Goal: Task Accomplishment & Management: Manage account settings

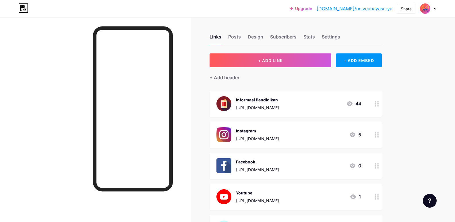
click at [433, 11] on div at bounding box center [428, 8] width 17 height 10
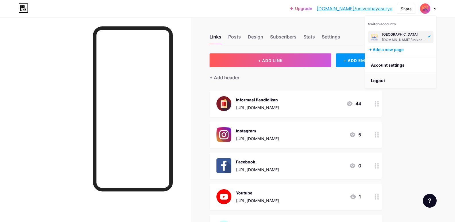
click at [380, 82] on li "Logout" at bounding box center [400, 80] width 71 height 15
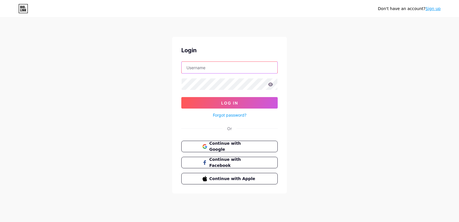
click at [203, 71] on input "text" at bounding box center [230, 67] width 96 height 11
type input "[EMAIL_ADDRESS][DOMAIN_NAME]"
click at [181, 97] on button "Log In" at bounding box center [229, 102] width 96 height 11
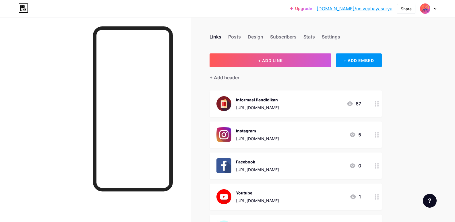
click at [434, 6] on div at bounding box center [428, 8] width 17 height 10
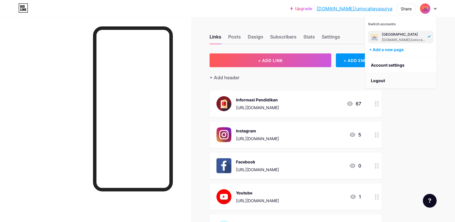
click at [377, 81] on li "Logout" at bounding box center [400, 80] width 71 height 15
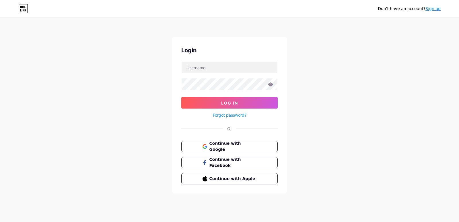
click at [433, 9] on link "Sign up" at bounding box center [432, 8] width 15 height 5
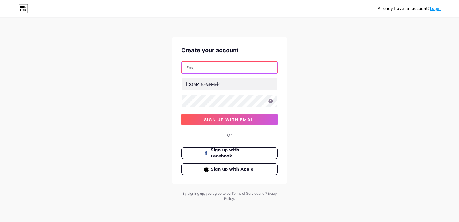
click at [207, 69] on input "text" at bounding box center [230, 67] width 96 height 11
click at [152, 69] on div "Already have an account? Login Create your account bio.link/ sign up with email…" at bounding box center [229, 109] width 459 height 219
click at [210, 65] on input "text" at bounding box center [230, 67] width 96 height 11
paste input "[EMAIL_ADDRESS][DOMAIN_NAME]"
type input "[EMAIL_ADDRESS][DOMAIN_NAME]"
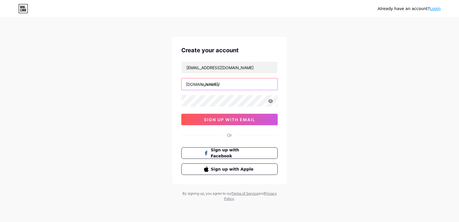
click at [215, 85] on input "text" at bounding box center [230, 83] width 96 height 11
type input "s"
click at [297, 104] on div "Already have an account? Login Create your account pmbcahayasurya@gmail.com bio…" at bounding box center [229, 109] width 459 height 219
click at [224, 85] on input "manajemenucs" at bounding box center [230, 83] width 96 height 11
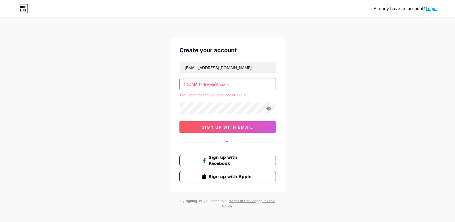
click at [223, 84] on input "manajemen.ucs" at bounding box center [228, 83] width 96 height 11
type input "manajemenucs"
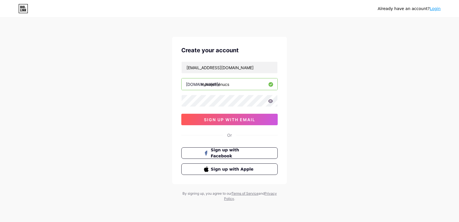
click at [300, 96] on div "Already have an account? Login Create your account pmbcahayasurya@gmail.com bio…" at bounding box center [229, 109] width 459 height 219
click at [272, 101] on icon at bounding box center [270, 101] width 5 height 4
click at [224, 119] on span "sign up with email" at bounding box center [229, 119] width 51 height 5
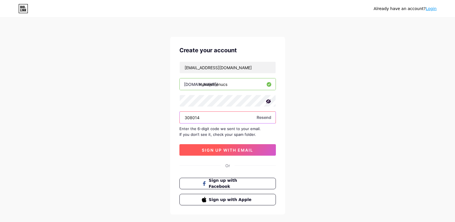
type input "308014"
click at [214, 150] on span "sign up with email" at bounding box center [227, 149] width 51 height 5
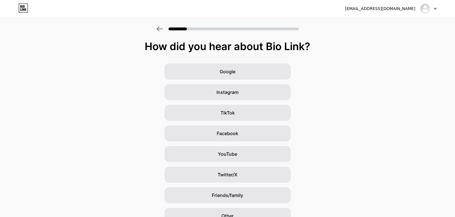
click at [342, 102] on div "Google Instagram TikTok Facebook YouTube Twitter/X Friends/family Other" at bounding box center [227, 144] width 455 height 161
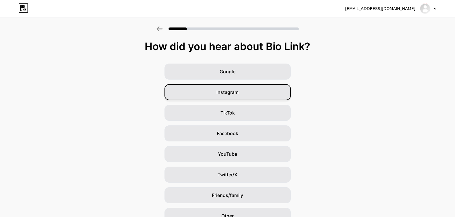
click at [236, 94] on span "Instagram" at bounding box center [227, 92] width 22 height 7
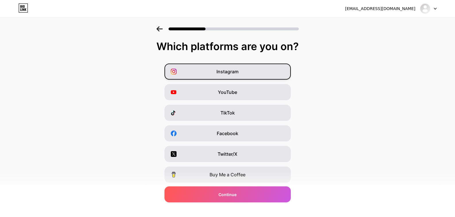
click at [222, 73] on span "Instagram" at bounding box center [227, 71] width 22 height 7
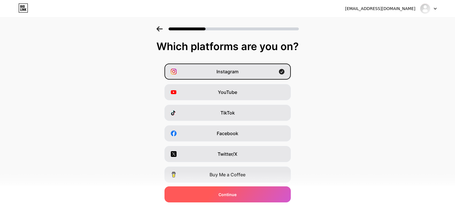
click at [249, 197] on div "Continue" at bounding box center [227, 195] width 126 height 16
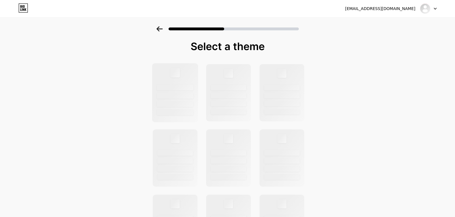
click at [187, 95] on div at bounding box center [175, 96] width 37 height 6
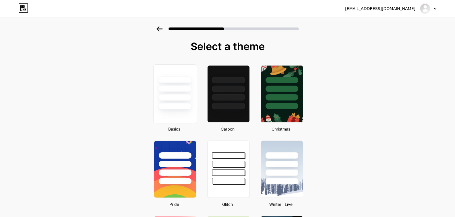
click at [196, 103] on div at bounding box center [174, 87] width 43 height 45
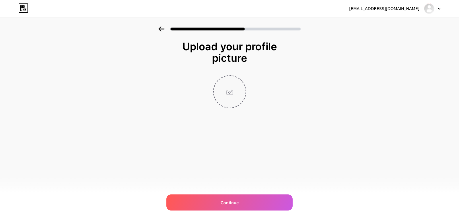
click at [239, 103] on input "file" at bounding box center [230, 92] width 32 height 32
type input "C:\fakepath\2150473105.jpg"
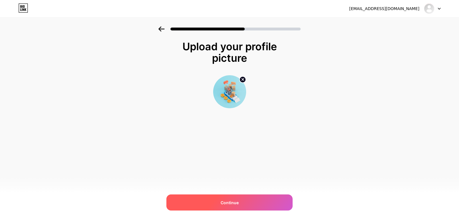
click at [228, 203] on span "Continue" at bounding box center [230, 202] width 18 height 6
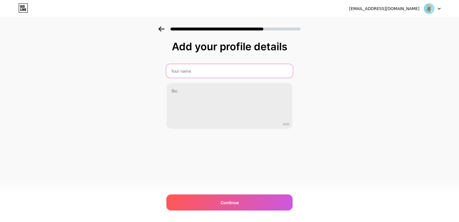
click at [188, 75] on input "text" at bounding box center [229, 71] width 127 height 14
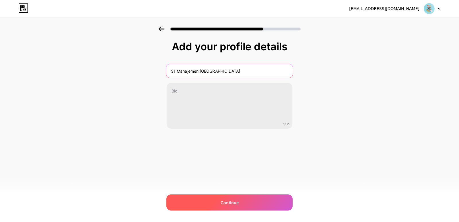
type input "S1 Manajemen Universitas Cahaya Surya"
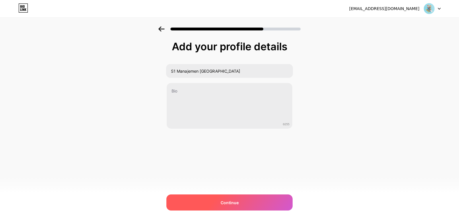
click at [229, 199] on span "Continue" at bounding box center [230, 202] width 18 height 6
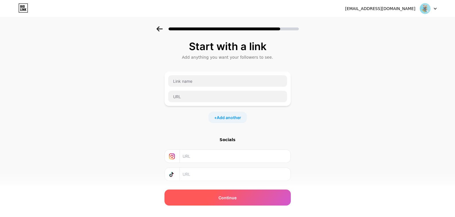
click at [227, 197] on span "Continue" at bounding box center [227, 198] width 18 height 6
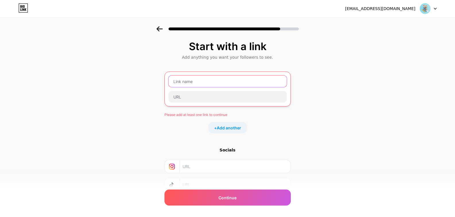
click at [213, 83] on input "text" at bounding box center [227, 81] width 118 height 11
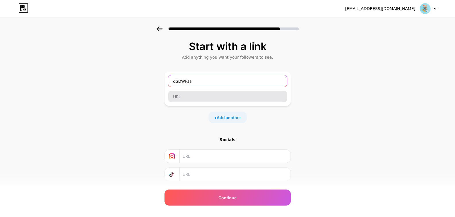
type input "dSDWFas"
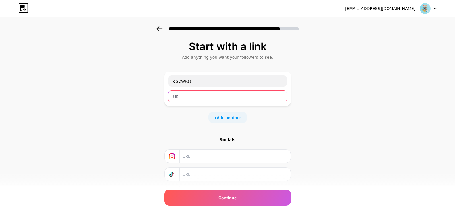
click at [191, 94] on input "text" at bounding box center [227, 96] width 119 height 11
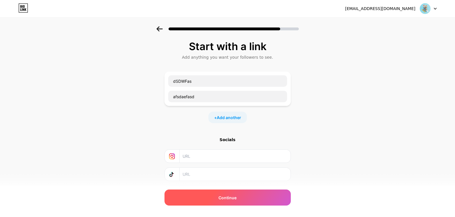
click at [252, 198] on div "Continue" at bounding box center [227, 198] width 126 height 16
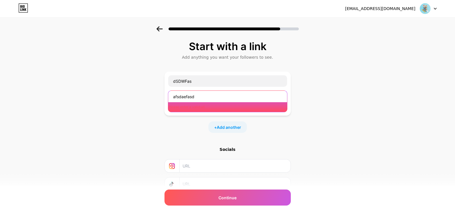
drag, startPoint x: 208, startPoint y: 98, endPoint x: 158, endPoint y: 96, distance: 50.0
click at [158, 96] on div "Start with a link Add anything you want your followers to see. dSDWFas afsdaefa…" at bounding box center [227, 131] width 455 height 211
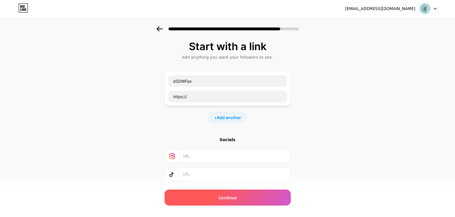
click at [232, 201] on span "Continue" at bounding box center [227, 198] width 18 height 6
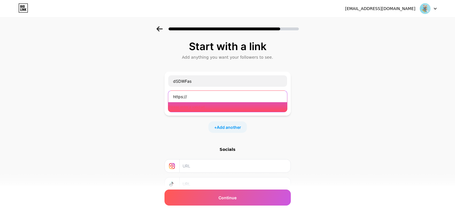
click at [204, 98] on input "https://" at bounding box center [227, 96] width 119 height 11
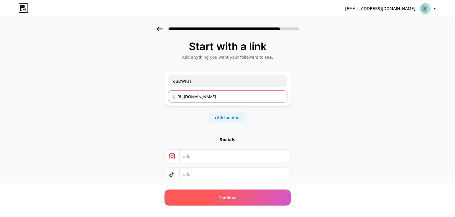
type input "https://instagram.com"
click at [236, 198] on span "Continue" at bounding box center [227, 198] width 18 height 6
click at [225, 196] on span "Continue" at bounding box center [227, 198] width 18 height 6
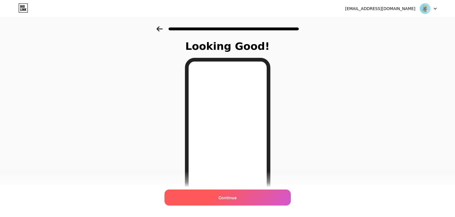
click at [234, 197] on span "Continue" at bounding box center [227, 198] width 18 height 6
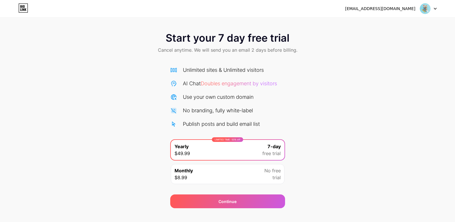
click at [343, 81] on div "Start your 7 day free trial Cancel anytime. We will send you an email 2 days be…" at bounding box center [227, 117] width 455 height 182
click at [209, 173] on div "Monthly $8.99 No free trial" at bounding box center [228, 174] width 114 height 20
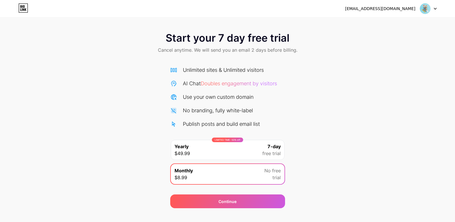
click at [218, 148] on div "LIMITED TIME : 50% off Yearly $49.99 7-day free trial" at bounding box center [228, 150] width 114 height 20
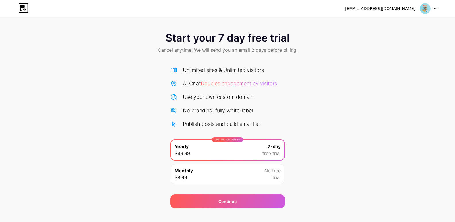
click at [275, 129] on div "Unlimited sites & Unlimited visitors AI Chat Doubles engagement by visitors Use…" at bounding box center [227, 126] width 115 height 121
click at [263, 140] on div "LIMITED TIME : 50% off Yearly $49.99 7-day free trial" at bounding box center [228, 150] width 114 height 20
click at [284, 133] on div "Unlimited sites & Unlimited visitors AI Chat Doubles engagement by visitors Use…" at bounding box center [227, 126] width 115 height 121
click at [259, 200] on div "Continue" at bounding box center [227, 201] width 115 height 14
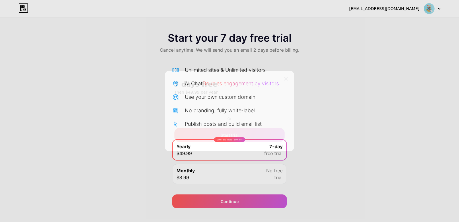
click at [155, 139] on div at bounding box center [229, 111] width 459 height 222
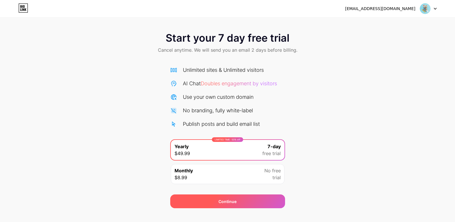
click at [227, 197] on div "Continue" at bounding box center [227, 201] width 115 height 14
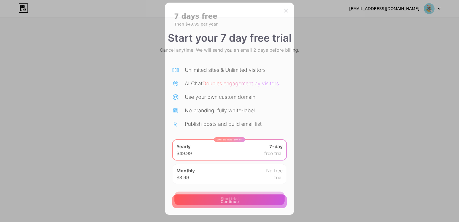
scroll to position [15, 0]
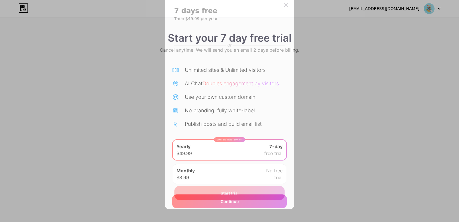
click at [232, 192] on span "Start trial" at bounding box center [230, 193] width 18 height 6
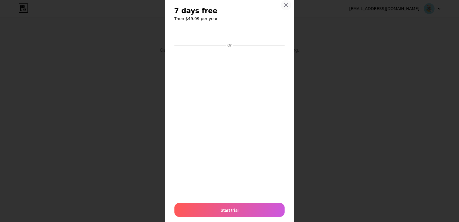
click at [285, 5] on icon at bounding box center [286, 5] width 5 height 5
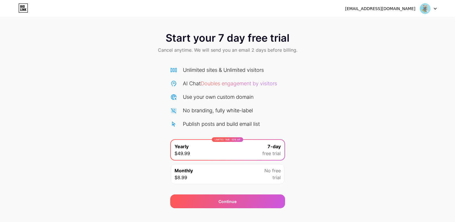
click at [299, 66] on div "Start your 7 day free trial Cancel anytime. We will send you an email 2 days be…" at bounding box center [227, 117] width 455 height 182
click at [208, 182] on div "Monthly $8.99 No free trial" at bounding box center [228, 174] width 114 height 20
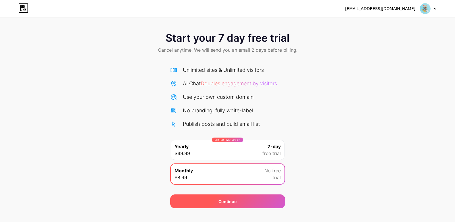
click at [229, 203] on div "Continue" at bounding box center [227, 201] width 18 height 6
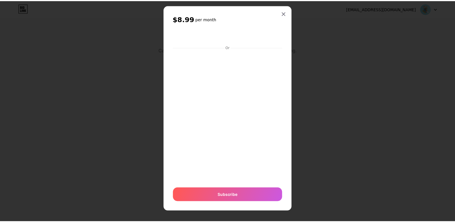
scroll to position [9, 0]
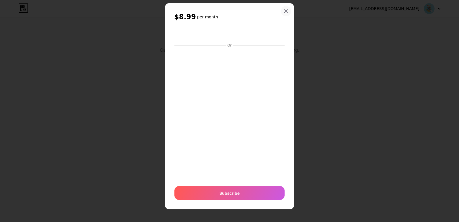
click at [284, 11] on icon at bounding box center [286, 11] width 5 height 5
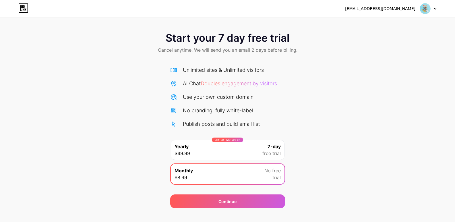
click at [156, 57] on div "Start your 7 day free trial Cancel anytime. We will send you an email 2 days be…" at bounding box center [227, 43] width 455 height 34
drag, startPoint x: 180, startPoint y: 50, endPoint x: 279, endPoint y: 45, distance: 99.4
click at [207, 50] on span "Cancel anytime. We will send you an email 2 days before billing." at bounding box center [227, 49] width 139 height 7
drag, startPoint x: 283, startPoint y: 45, endPoint x: 275, endPoint y: 50, distance: 9.6
click at [280, 48] on div "Start your 7 day free trial Cancel anytime. We will send you an email 2 days be…" at bounding box center [227, 43] width 455 height 34
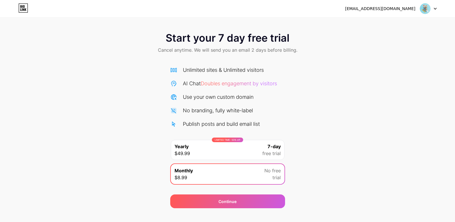
click at [310, 55] on div "Start your 7 day free trial Cancel anytime. We will send you an email 2 days be…" at bounding box center [227, 43] width 455 height 34
click at [224, 88] on div "Unlimited sites & Unlimited visitors AI Chat Doubles engagement by visitors Use…" at bounding box center [227, 97] width 115 height 62
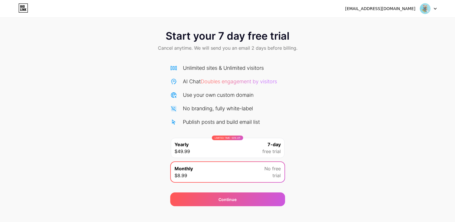
scroll to position [0, 0]
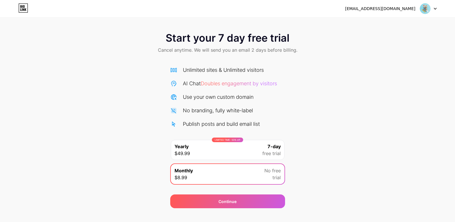
click at [399, 10] on div "[EMAIL_ADDRESS][DOMAIN_NAME]" at bounding box center [380, 9] width 70 height 6
click at [430, 9] on img at bounding box center [424, 8] width 11 height 11
click at [407, 24] on li "Logout" at bounding box center [400, 23] width 71 height 15
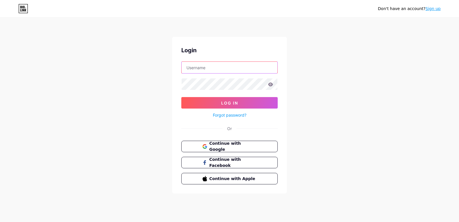
click at [203, 69] on input "text" at bounding box center [230, 67] width 96 height 11
type input "[EMAIL_ADDRESS][DOMAIN_NAME]"
click at [181, 97] on button "Log In" at bounding box center [229, 102] width 96 height 11
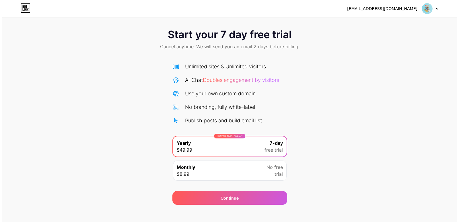
scroll to position [9, 0]
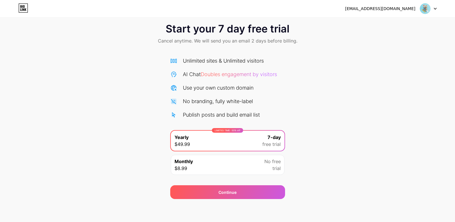
click at [346, 108] on div "Start your 7 day free trial Cancel anytime. We will send you an email 2 days be…" at bounding box center [227, 108] width 455 height 182
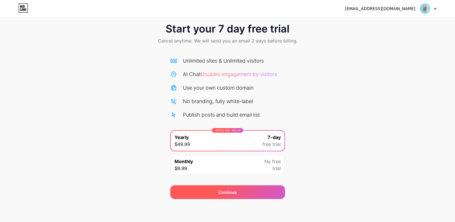
click at [263, 189] on div "Continue" at bounding box center [227, 192] width 115 height 14
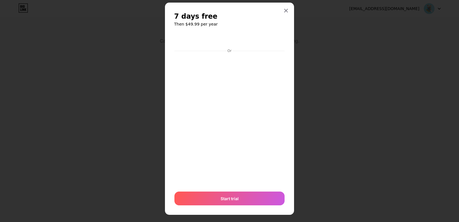
scroll to position [15, 0]
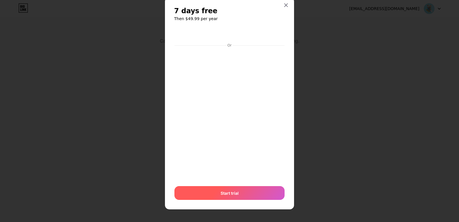
click at [236, 193] on span "Start trial" at bounding box center [230, 193] width 18 height 6
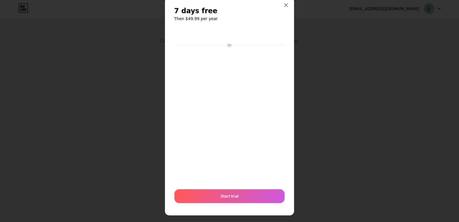
scroll to position [22, 0]
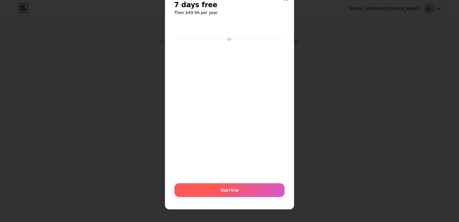
click at [239, 187] on div "Start trial" at bounding box center [229, 190] width 110 height 14
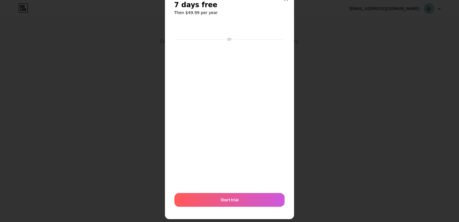
click at [239, 187] on div "Or Start trial" at bounding box center [229, 115] width 111 height 189
click at [237, 193] on div "Start trial" at bounding box center [229, 200] width 110 height 14
click at [238, 193] on div "Start trial" at bounding box center [229, 200] width 110 height 14
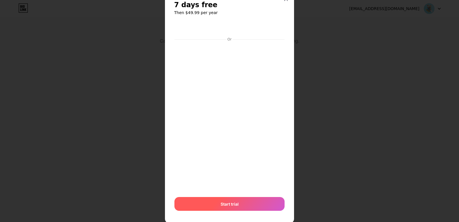
click at [248, 207] on div "Start trial" at bounding box center [229, 204] width 110 height 14
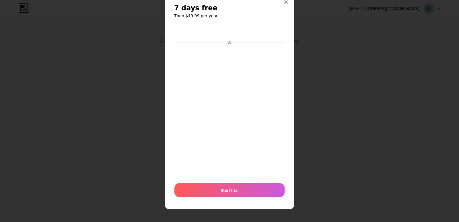
scroll to position [18, 0]
click at [226, 187] on div "Start trial" at bounding box center [229, 190] width 110 height 14
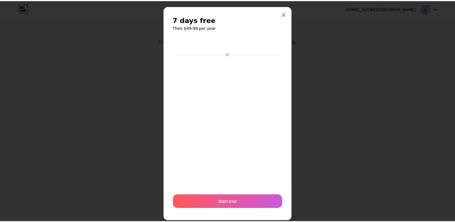
scroll to position [0, 0]
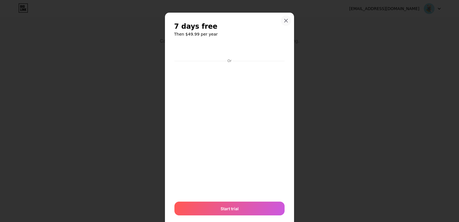
click at [285, 20] on icon at bounding box center [286, 20] width 5 height 5
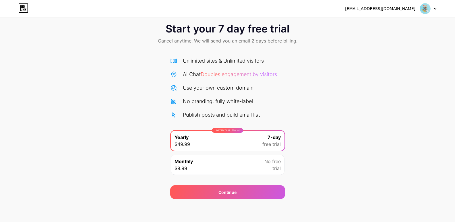
click at [298, 112] on div "Start your 7 day free trial Cancel anytime. We will send you an email 2 days be…" at bounding box center [227, 108] width 455 height 182
click at [248, 139] on div "LIMITED TIME : 50% off Yearly $49.99 7-day free trial" at bounding box center [228, 141] width 114 height 20
click at [185, 143] on span "$49.99" at bounding box center [181, 144] width 15 height 7
click at [186, 143] on span "$49.99" at bounding box center [181, 144] width 15 height 7
click at [213, 170] on div "Monthly $8.99 No free trial" at bounding box center [228, 165] width 114 height 20
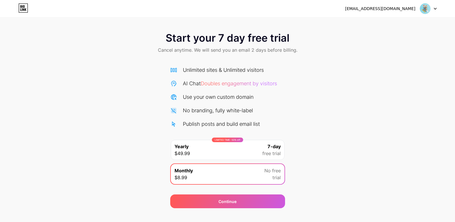
click at [275, 149] on span "7-day" at bounding box center [273, 146] width 13 height 7
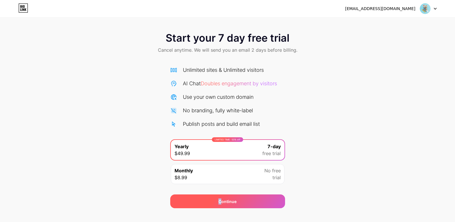
click at [220, 199] on div "Continue" at bounding box center [227, 201] width 18 height 6
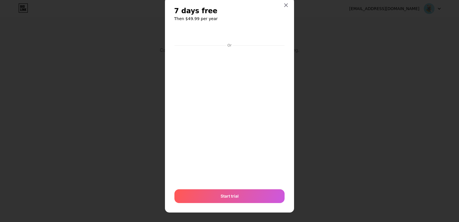
scroll to position [19, 0]
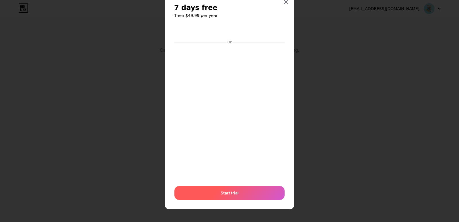
click at [237, 194] on div "Start trial" at bounding box center [229, 193] width 110 height 14
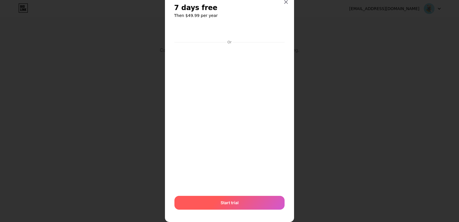
click at [234, 201] on span "Start trial" at bounding box center [230, 202] width 18 height 6
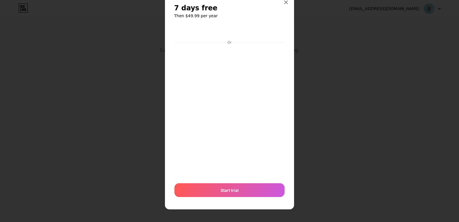
scroll to position [18, 0]
click at [284, 1] on icon at bounding box center [286, 2] width 5 height 5
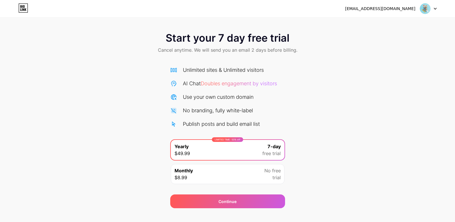
click at [436, 7] on div at bounding box center [428, 8] width 17 height 10
click at [277, 28] on div "Start your 7 day free trial Cancel anytime. We will send you an email 2 days be…" at bounding box center [227, 43] width 455 height 34
click at [432, 10] on div at bounding box center [428, 8] width 17 height 10
click at [380, 25] on li "Logout" at bounding box center [400, 23] width 71 height 15
click at [380, 26] on li "Logout" at bounding box center [400, 23] width 71 height 15
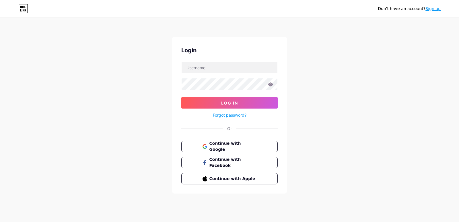
click at [20, 11] on icon at bounding box center [23, 8] width 10 height 9
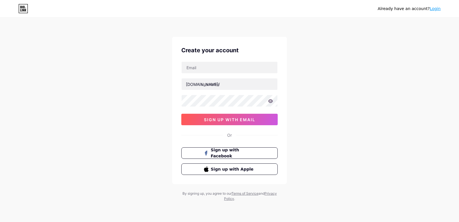
click at [439, 7] on link "Login" at bounding box center [435, 8] width 11 height 5
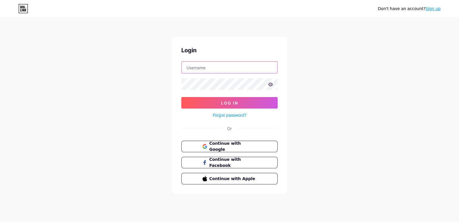
click at [218, 68] on input "text" at bounding box center [230, 67] width 96 height 11
type input "[EMAIL_ADDRESS][DOMAIN_NAME]"
click at [181, 97] on button "Log In" at bounding box center [229, 102] width 96 height 11
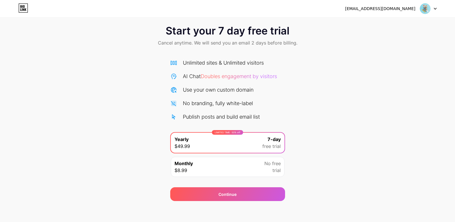
scroll to position [9, 0]
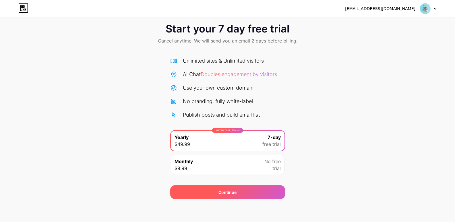
click at [234, 193] on div "Continue" at bounding box center [227, 192] width 18 height 6
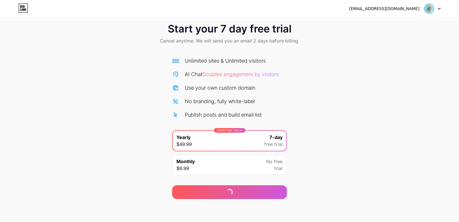
drag, startPoint x: 234, startPoint y: 193, endPoint x: 371, endPoint y: 143, distance: 146.4
click at [371, 143] on div "Start your 7 day free trial Cancel anytime. We will send you an email 2 days be…" at bounding box center [229, 108] width 459 height 182
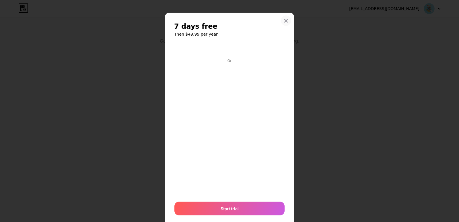
click at [286, 20] on div at bounding box center [286, 20] width 10 height 10
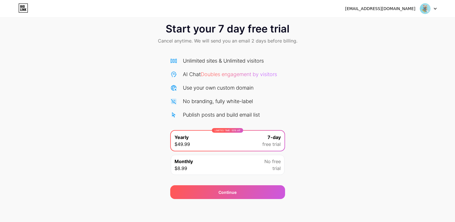
click at [432, 7] on div at bounding box center [428, 8] width 17 height 10
click at [384, 24] on li "Logout" at bounding box center [400, 23] width 71 height 15
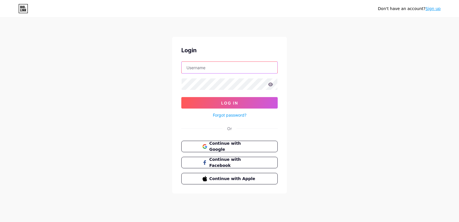
click at [201, 67] on input "text" at bounding box center [230, 67] width 96 height 11
type input "[EMAIL_ADDRESS][DOMAIN_NAME]"
click at [181, 97] on button "Log In" at bounding box center [229, 102] width 96 height 11
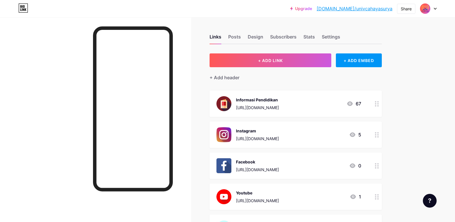
click at [431, 8] on div at bounding box center [428, 8] width 17 height 10
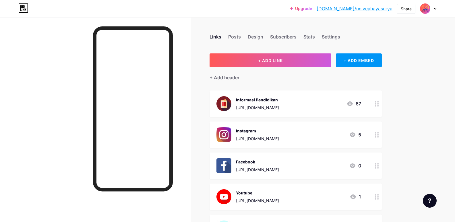
click at [434, 9] on icon at bounding box center [435, 9] width 3 height 2
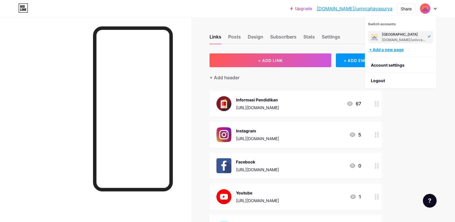
click at [389, 50] on div "+ Add a new page" at bounding box center [401, 50] width 64 height 6
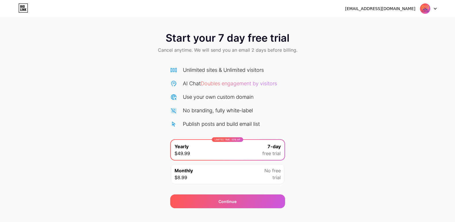
click at [429, 8] on img at bounding box center [424, 8] width 11 height 11
click at [322, 36] on div "Start your 7 day free trial Cancel anytime. We will send you an email 2 days be…" at bounding box center [227, 43] width 455 height 34
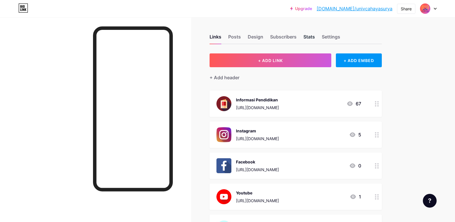
click at [308, 38] on div "Stats" at bounding box center [308, 38] width 11 height 10
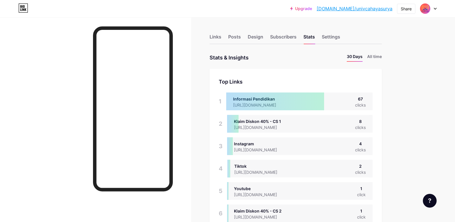
click at [435, 10] on div at bounding box center [428, 8] width 17 height 10
